Goal: Task Accomplishment & Management: Manage account settings

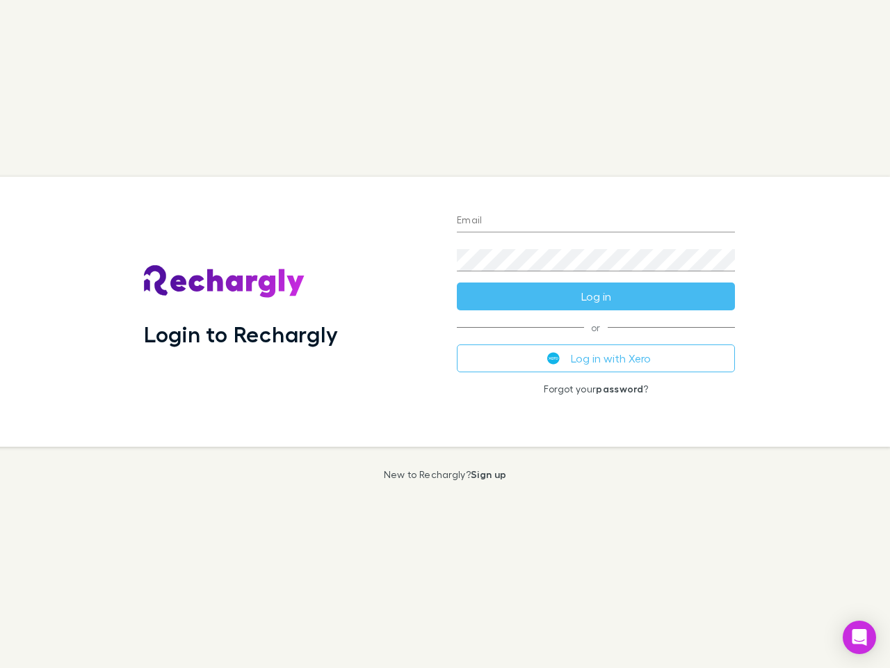
click at [445, 334] on div "Login to Rechargly" at bounding box center [289, 312] width 313 height 270
click at [596, 221] on input "Email" at bounding box center [596, 221] width 278 height 22
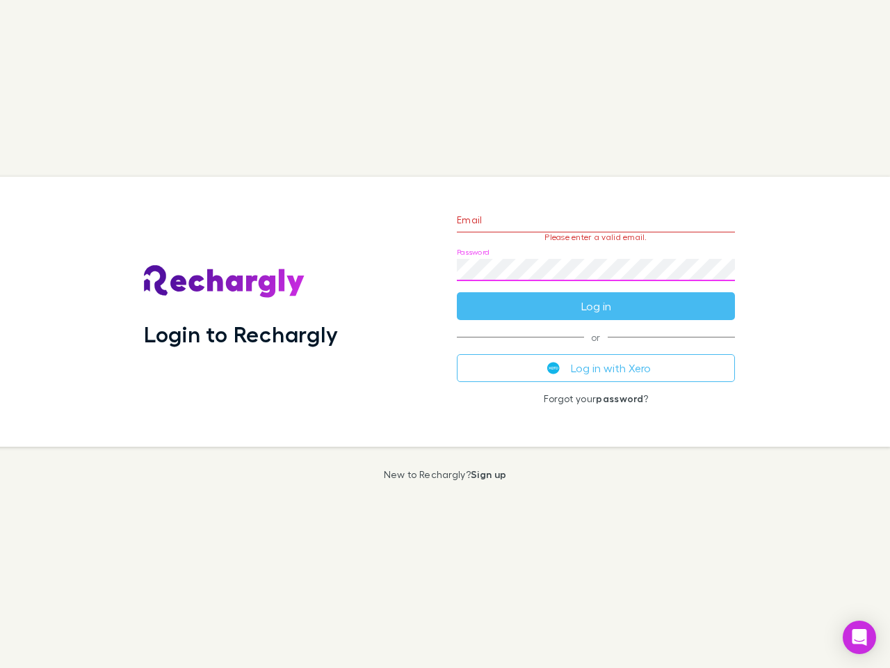
click at [596, 296] on form "Email Please enter a valid email. Password Log in" at bounding box center [596, 259] width 278 height 121
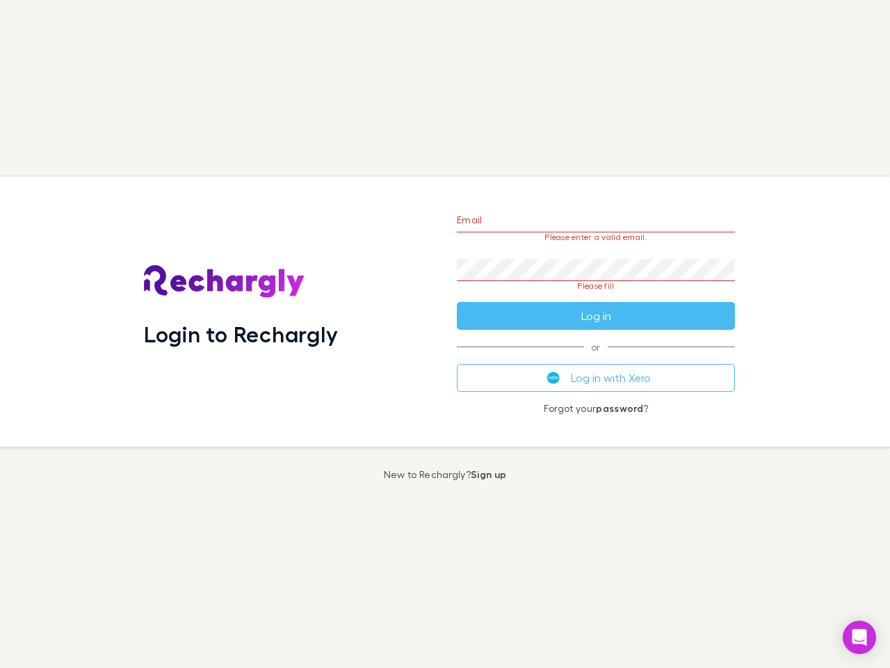
click at [596, 358] on div "Email Please enter a valid email. Password Please fill Log in or Log in with Xe…" at bounding box center [596, 312] width 300 height 270
click at [860, 637] on icon "Open Intercom Messenger" at bounding box center [860, 637] width 15 height 17
